Goal: Task Accomplishment & Management: Use online tool/utility

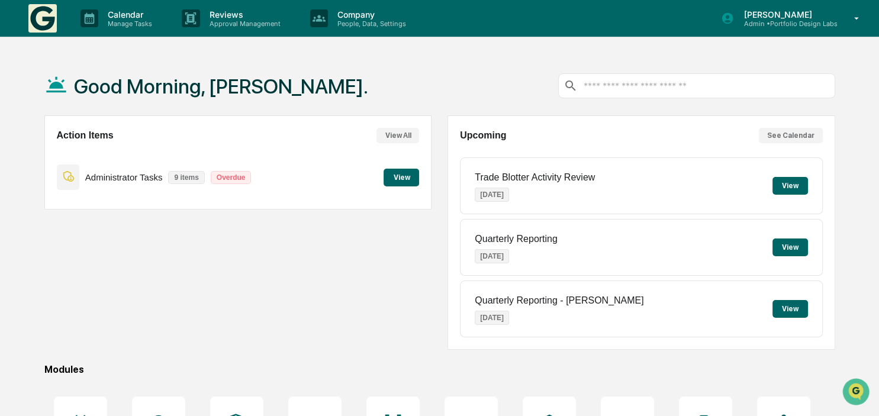
click at [395, 179] on button "View" at bounding box center [400, 178] width 35 height 18
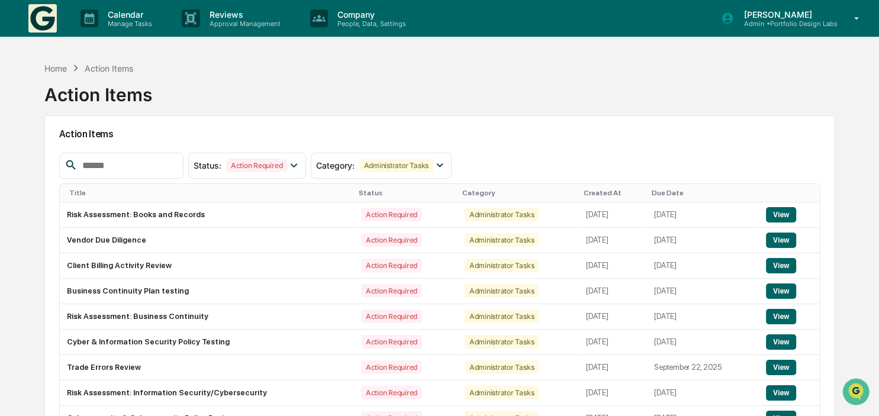
click at [18, 160] on div "Home Action Items Action Items Action Items Status : Action Required Select/Des…" at bounding box center [439, 271] width 879 height 430
click at [108, 7] on div "Calendar Manage Tasks" at bounding box center [121, 18] width 101 height 37
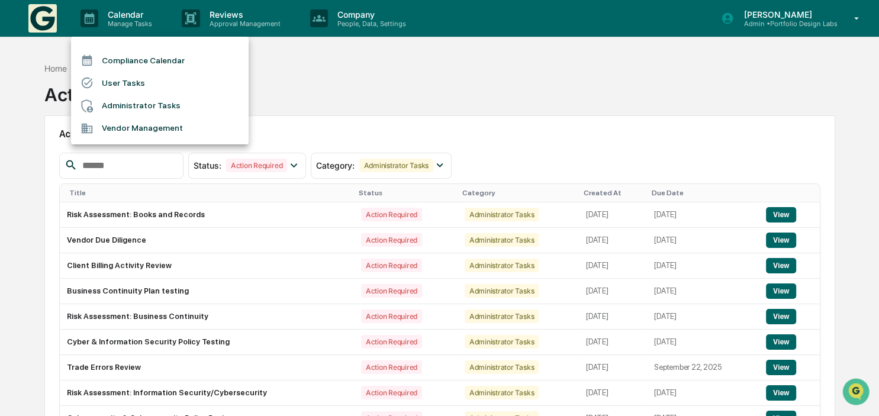
click at [133, 102] on li "Administrator Tasks" at bounding box center [159, 106] width 177 height 22
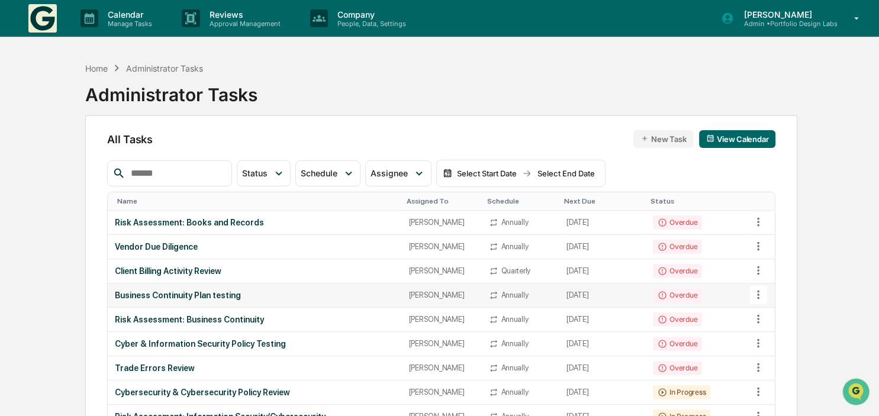
click at [757, 293] on icon at bounding box center [757, 294] width 13 height 13
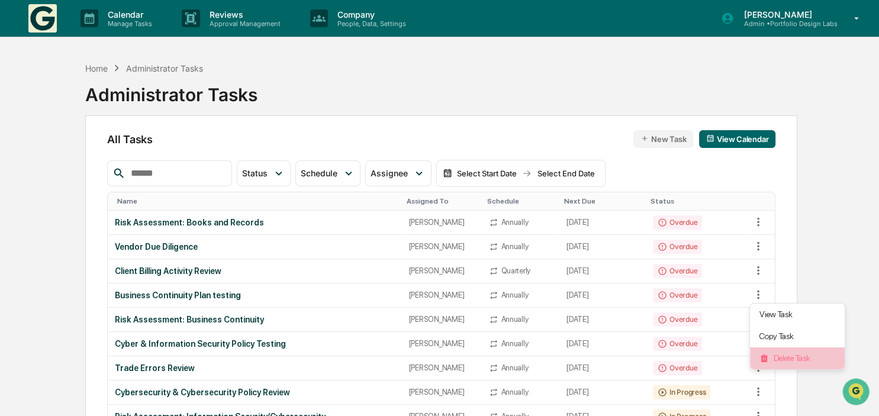
click at [792, 352] on li "Delete Task" at bounding box center [797, 358] width 95 height 22
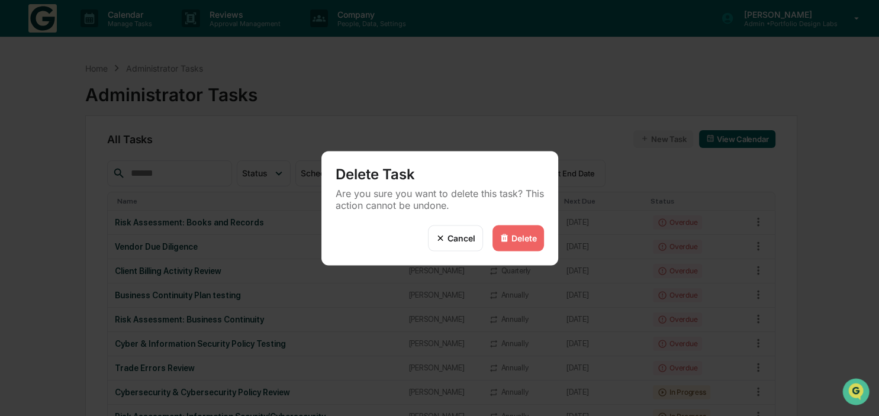
click at [518, 238] on div "Delete" at bounding box center [523, 238] width 25 height 10
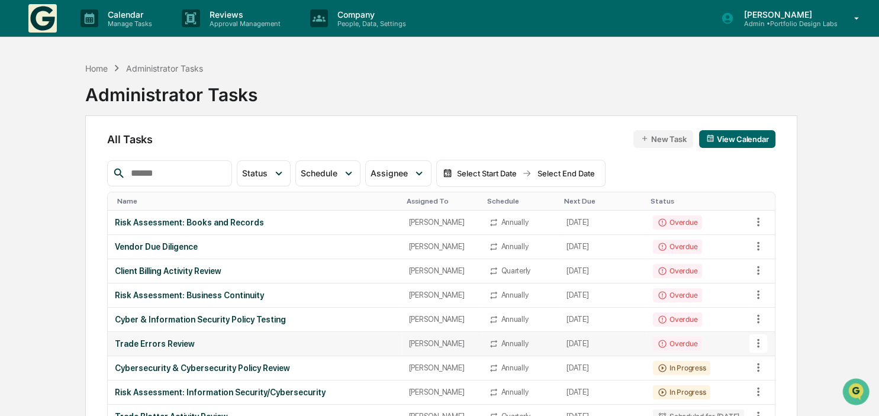
click at [179, 337] on td "Trade Errors Review" at bounding box center [254, 344] width 293 height 24
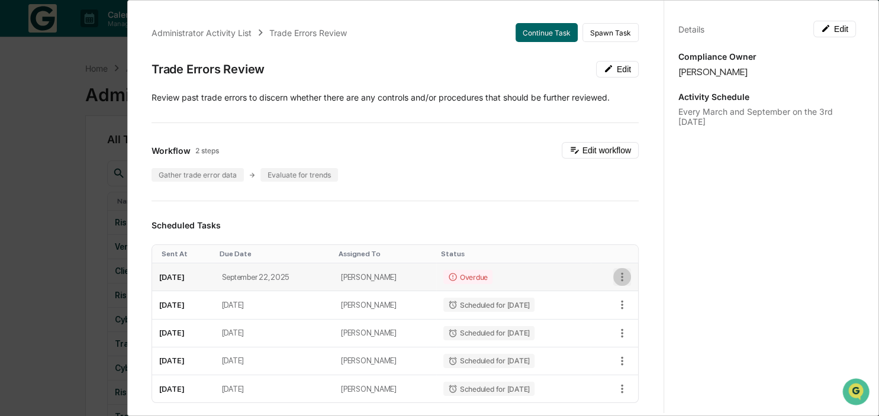
click at [619, 278] on icon "button" at bounding box center [621, 276] width 13 height 13
click at [529, 39] on div at bounding box center [439, 208] width 879 height 416
click at [557, 35] on button "Continue Task" at bounding box center [546, 32] width 62 height 19
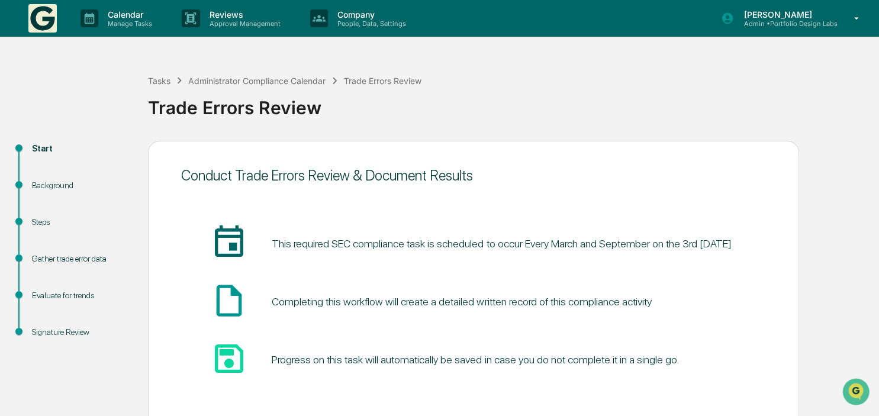
scroll to position [60, 0]
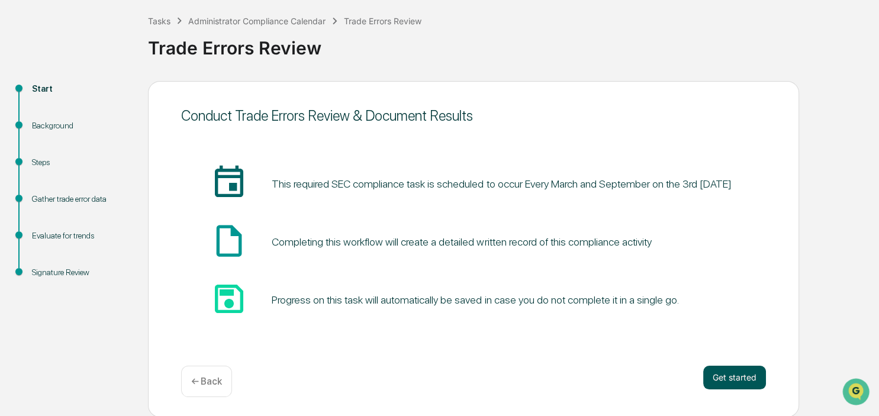
click at [726, 377] on button "Get started" at bounding box center [734, 378] width 63 height 24
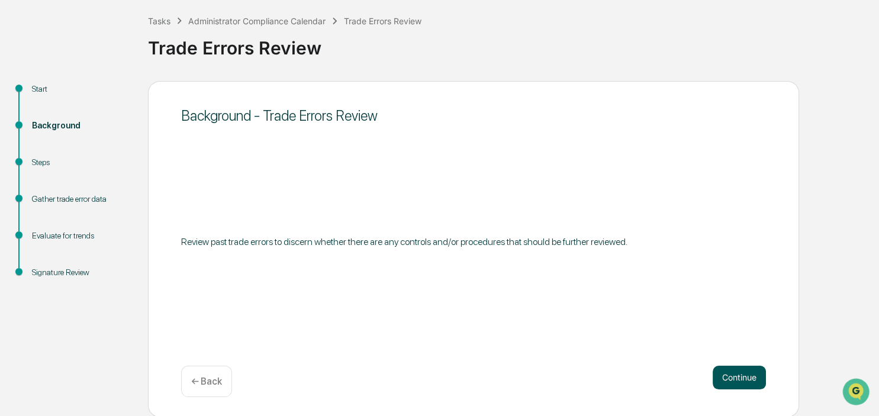
click at [741, 380] on button "Continue" at bounding box center [738, 378] width 53 height 24
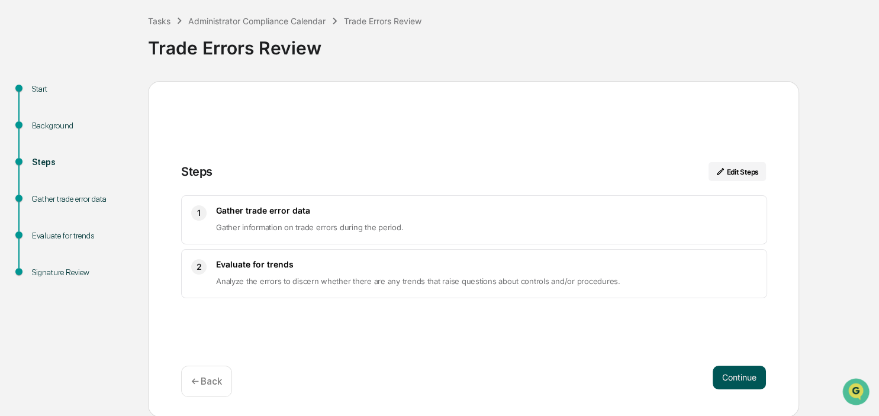
click at [719, 373] on button "Continue" at bounding box center [738, 378] width 53 height 24
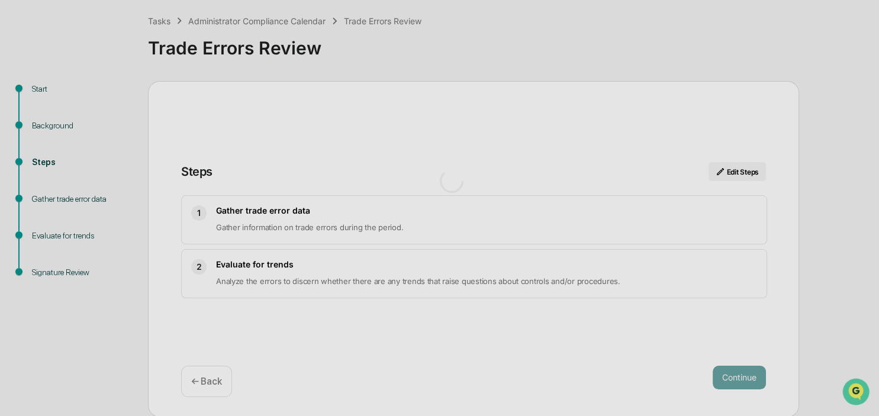
scroll to position [9, 0]
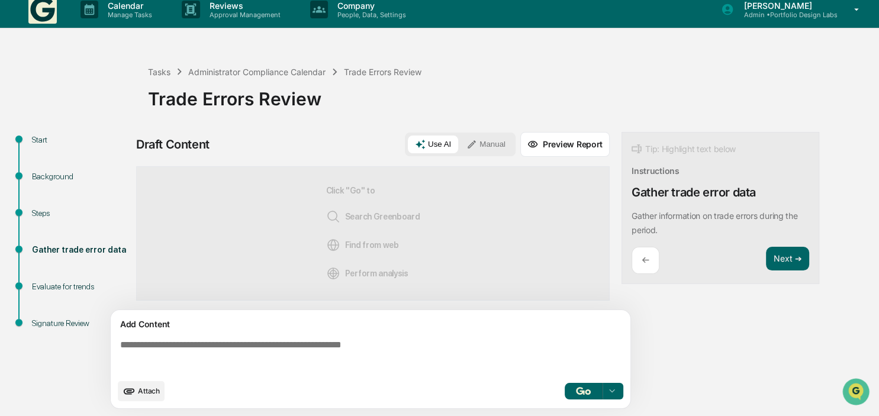
click at [469, 143] on button "Manual" at bounding box center [485, 144] width 53 height 18
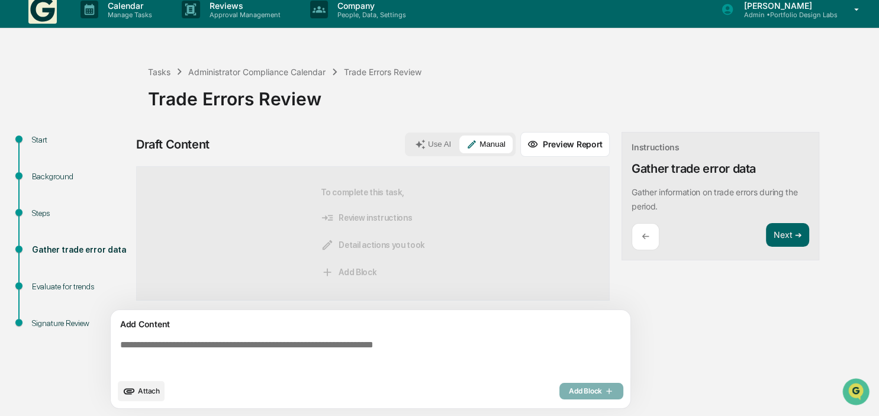
click at [247, 350] on textarea at bounding box center [372, 356] width 515 height 43
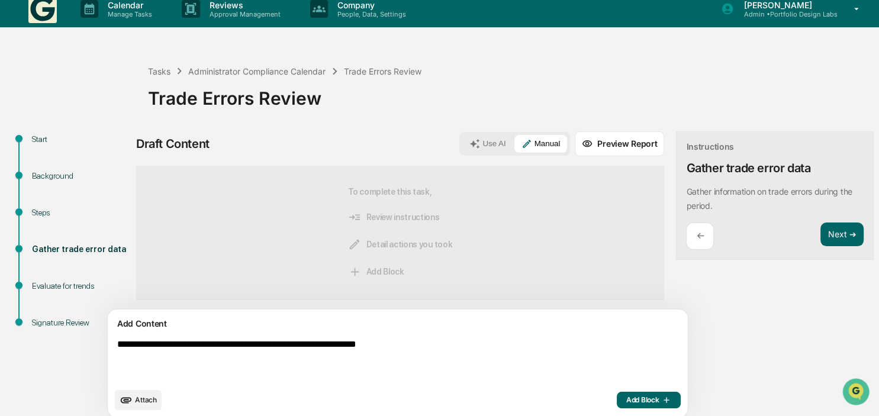
type textarea "**********"
click at [616, 396] on button "Add Block" at bounding box center [648, 400] width 64 height 17
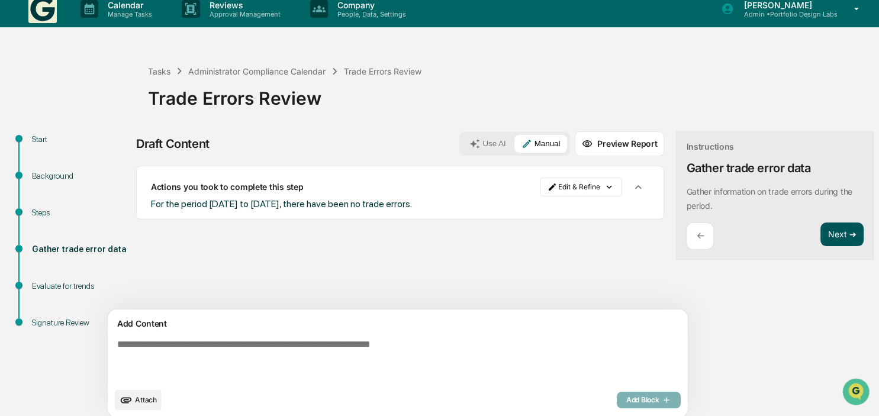
click at [820, 235] on button "Next ➔" at bounding box center [841, 234] width 43 height 24
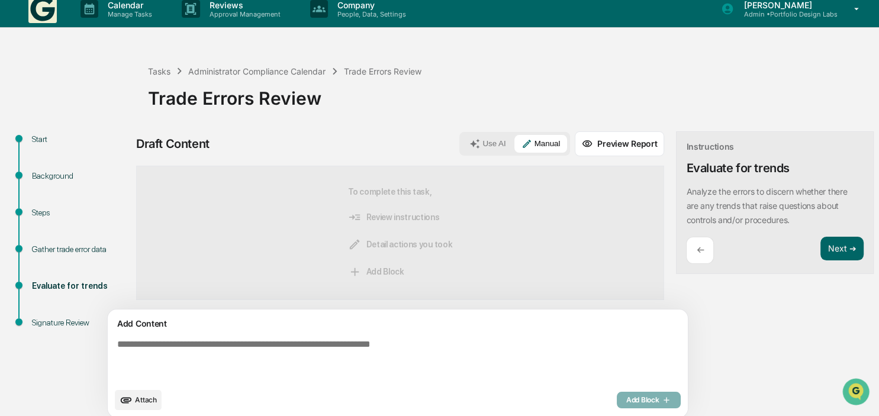
click at [190, 350] on textarea at bounding box center [369, 360] width 515 height 52
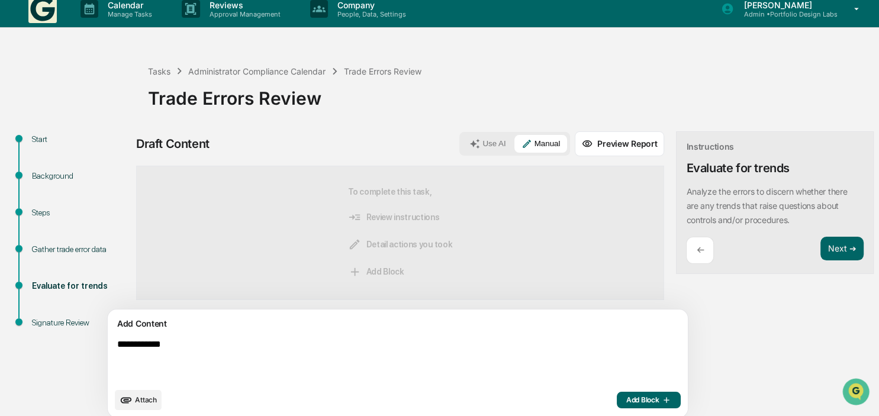
type textarea "**********"
click at [616, 393] on button "Add Block" at bounding box center [648, 400] width 64 height 17
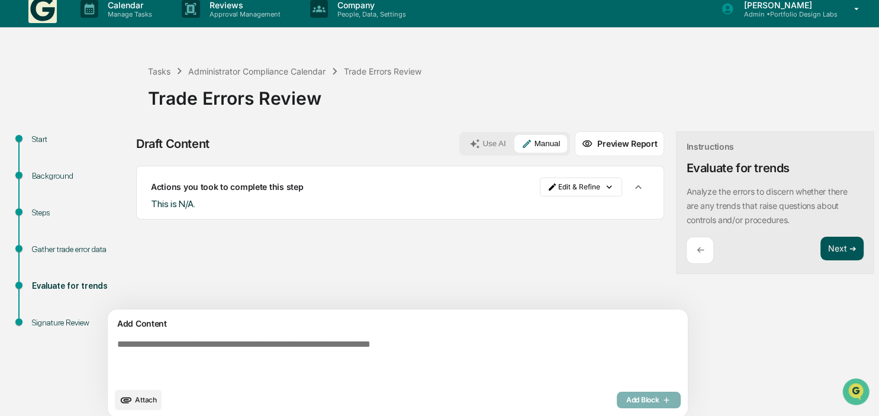
click at [820, 251] on button "Next ➔" at bounding box center [841, 249] width 43 height 24
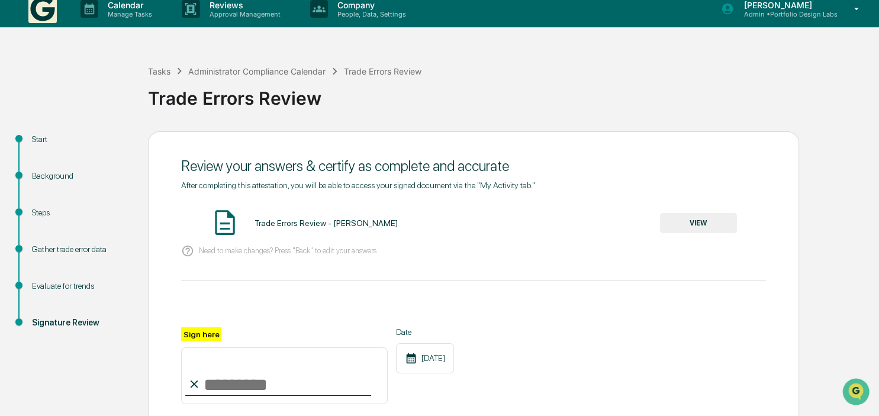
click at [715, 219] on button "VIEW" at bounding box center [698, 223] width 77 height 20
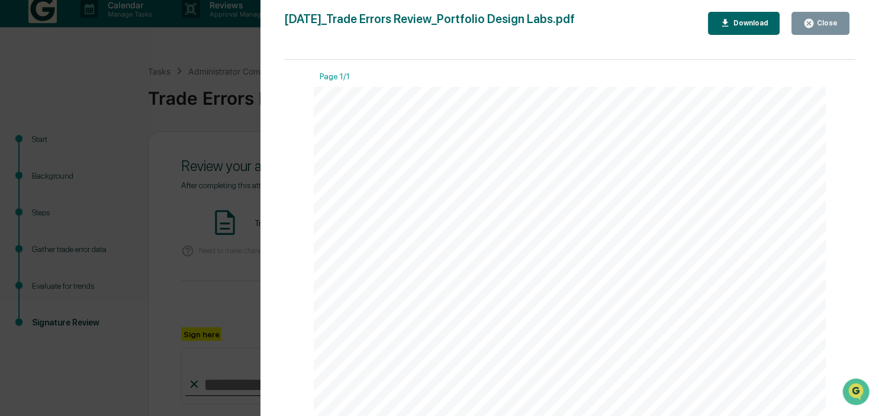
click at [828, 23] on div "Close" at bounding box center [825, 23] width 23 height 8
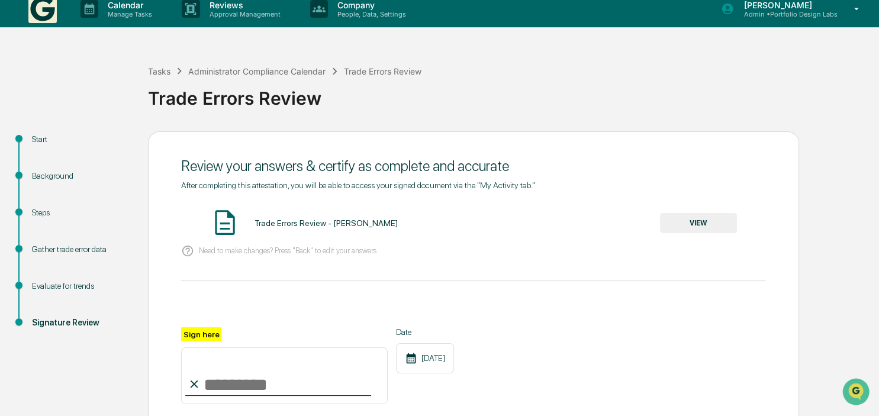
click at [279, 392] on input "Sign here" at bounding box center [284, 375] width 206 height 57
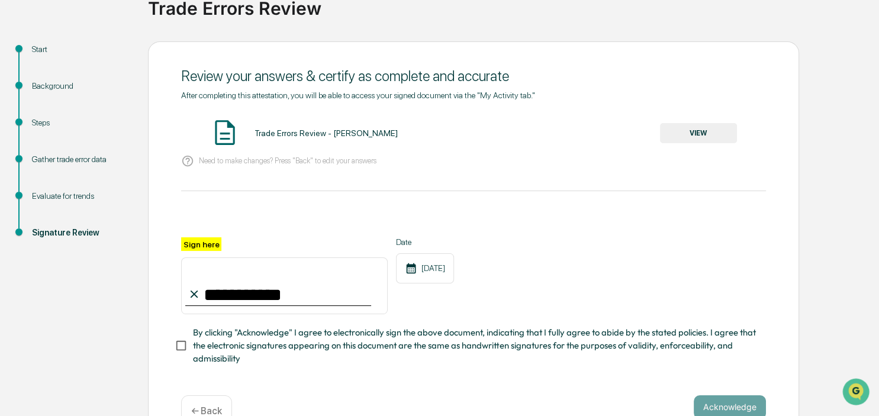
scroll to position [134, 0]
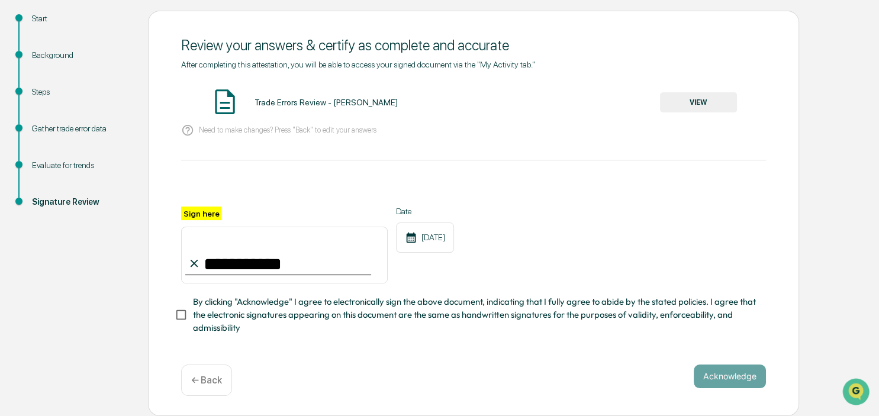
type input "**********"
click at [718, 370] on button "Acknowledge" at bounding box center [729, 376] width 72 height 24
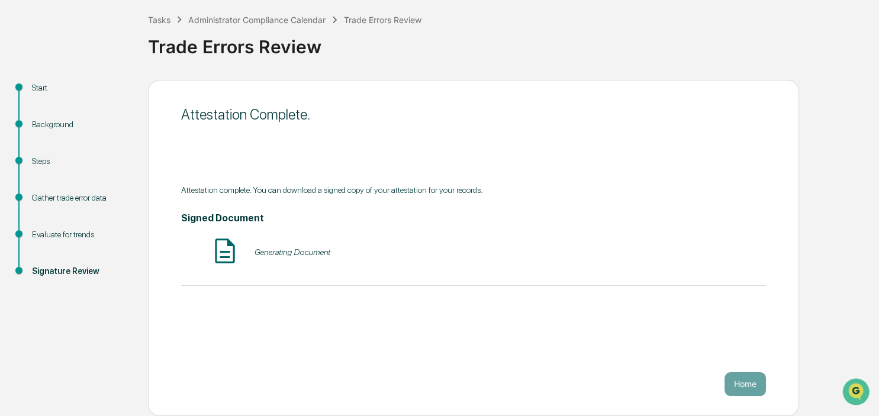
scroll to position [60, 0]
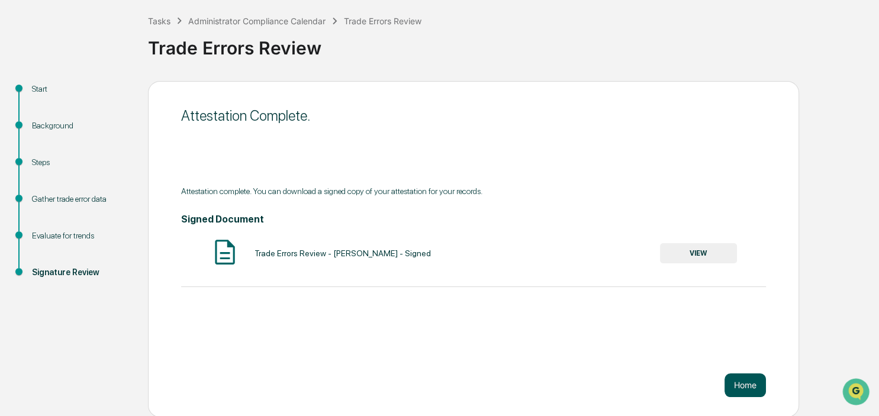
click at [744, 378] on button "Home" at bounding box center [744, 385] width 41 height 24
